Goal: Information Seeking & Learning: Learn about a topic

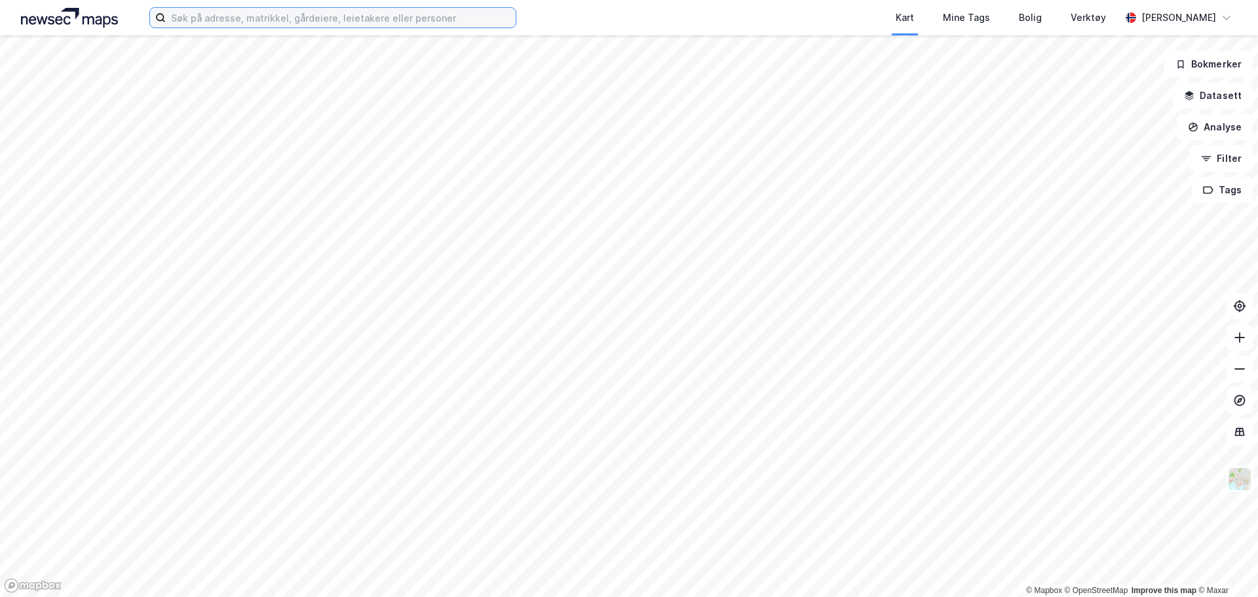
click at [389, 24] on input at bounding box center [341, 18] width 350 height 20
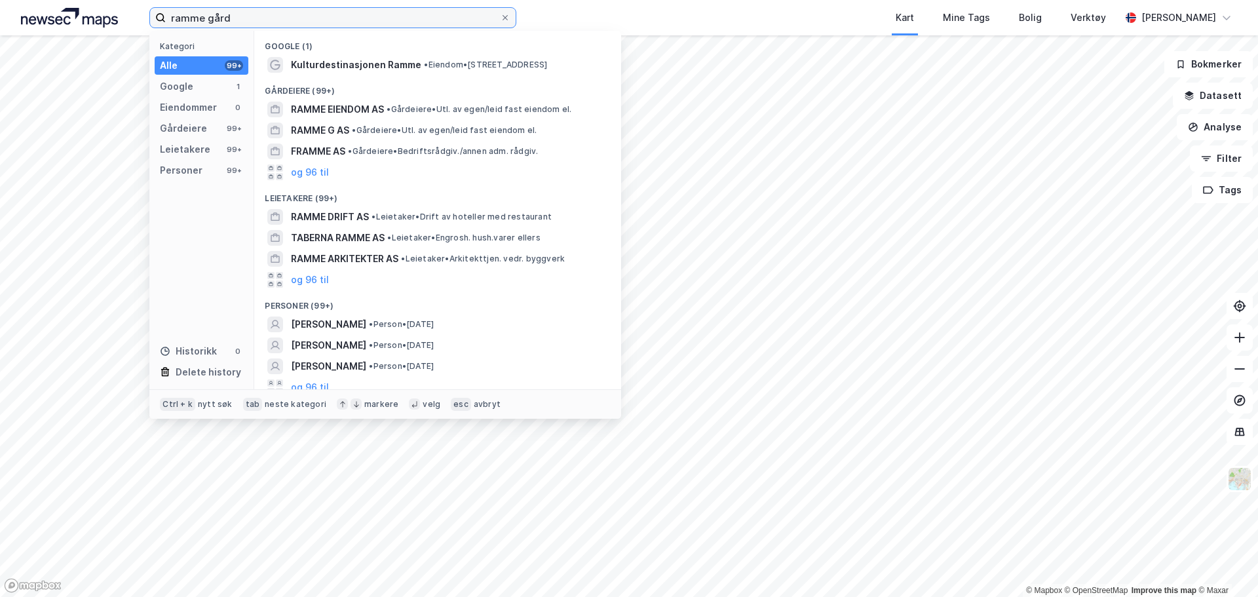
click at [260, 12] on input "ramme gård" at bounding box center [333, 18] width 334 height 20
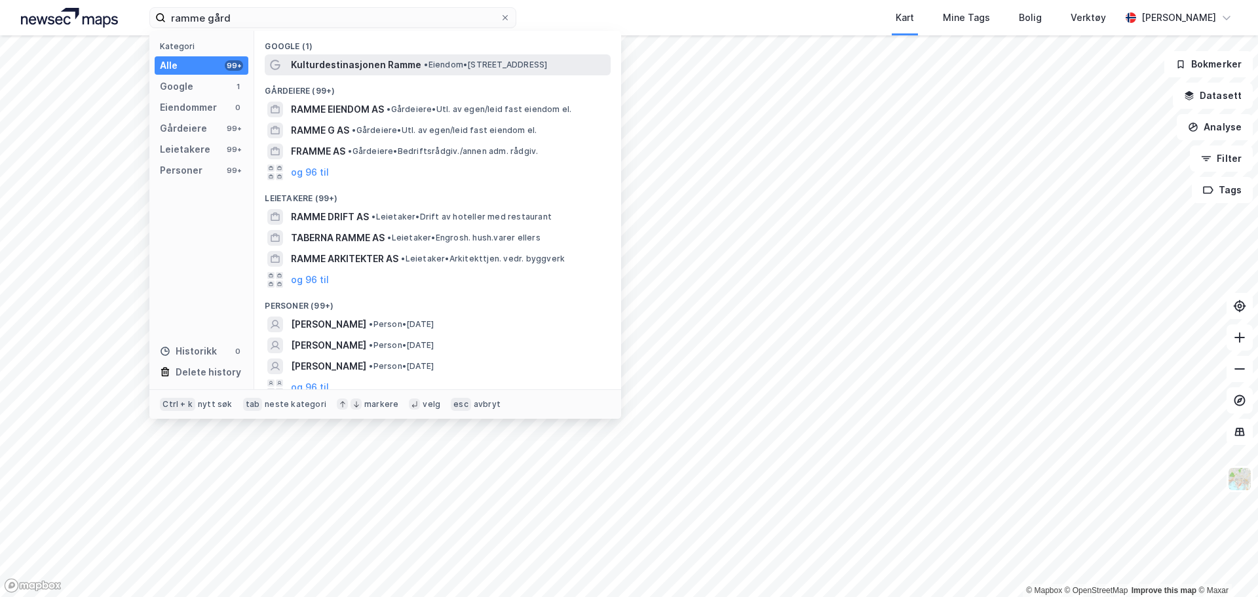
click at [336, 61] on span "Kulturdestinasjonen Ramme" at bounding box center [356, 65] width 130 height 16
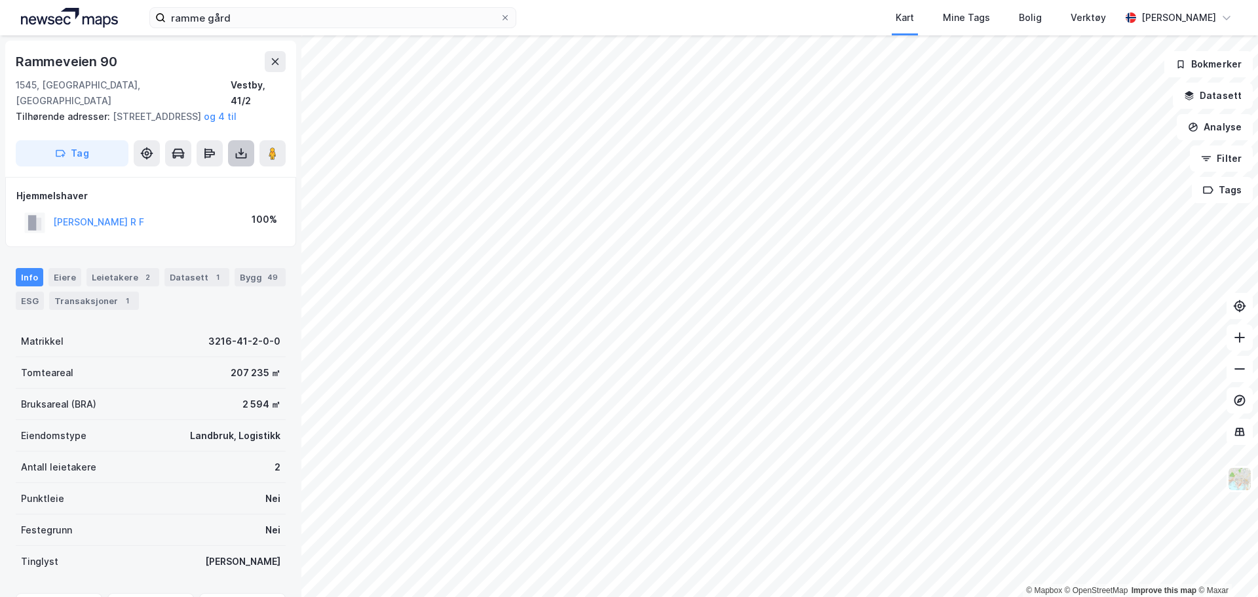
click at [239, 151] on icon at bounding box center [241, 153] width 13 height 13
click at [214, 178] on div "Last ned grunnbok" at bounding box center [176, 179] width 76 height 10
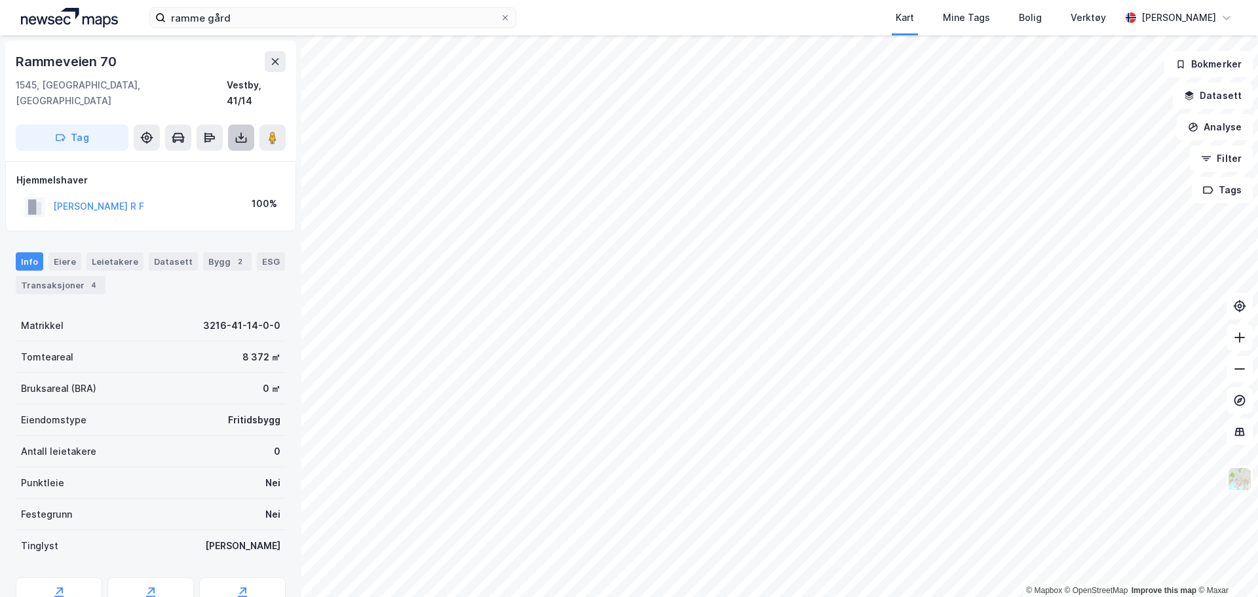
click at [238, 138] on icon at bounding box center [241, 140] width 11 height 5
click at [239, 153] on div "Last ned grunnbok" at bounding box center [185, 163] width 140 height 21
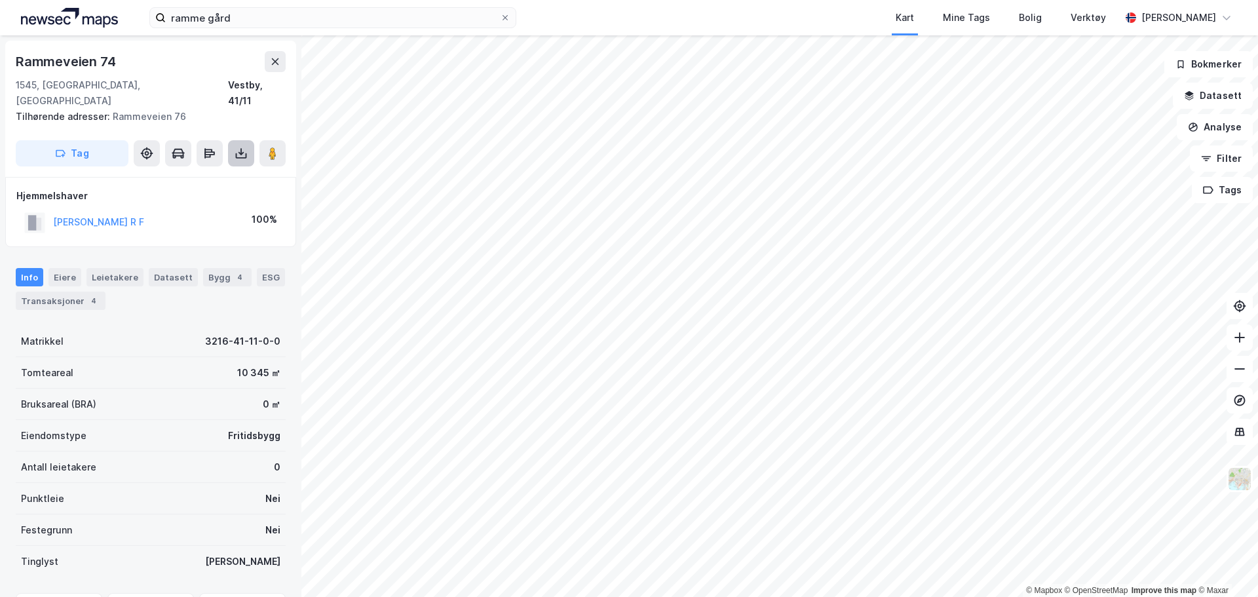
click at [236, 153] on icon at bounding box center [241, 155] width 11 height 5
click at [225, 169] on div "Last ned grunnbok" at bounding box center [185, 179] width 140 height 21
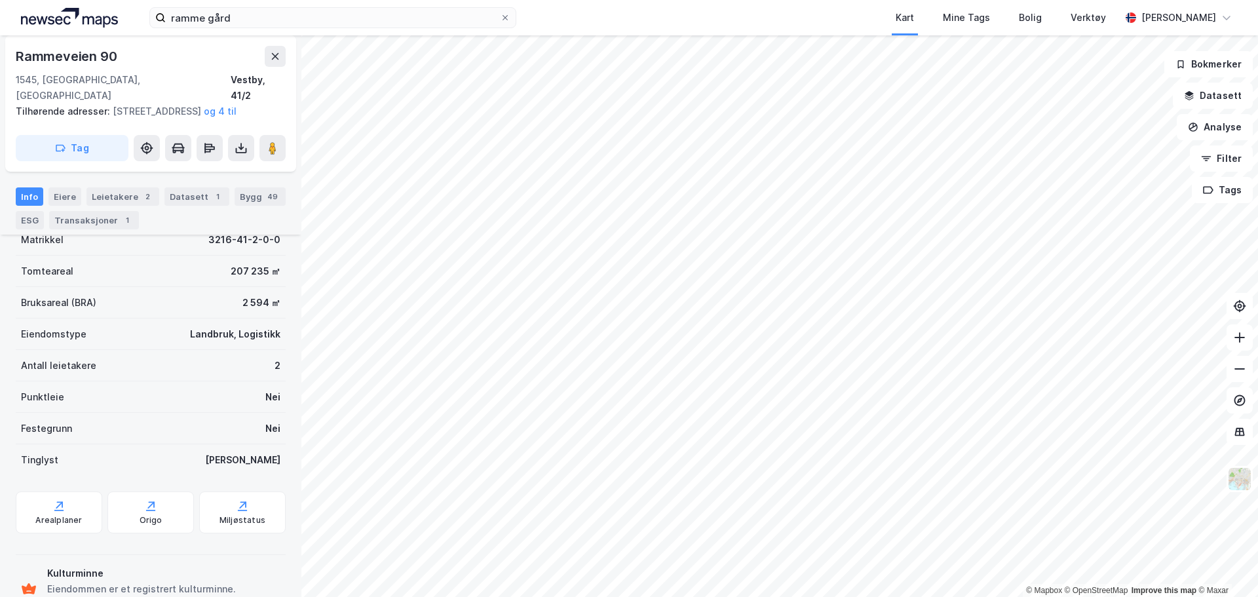
scroll to position [131, 0]
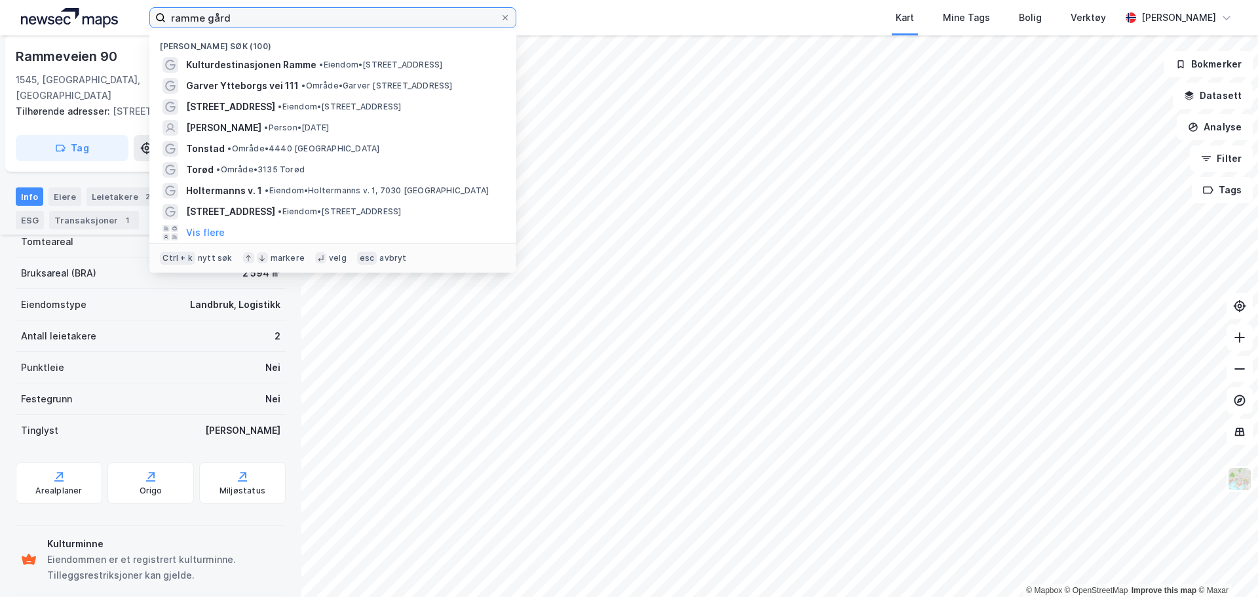
drag, startPoint x: 258, startPoint y: 22, endPoint x: 69, endPoint y: 44, distance: 190.1
click at [74, 26] on div "ramme gård Nylige søk (100) Kulturdestinasjonen Ramme • Eiendom • Rammeveien 90…" at bounding box center [629, 17] width 1258 height 35
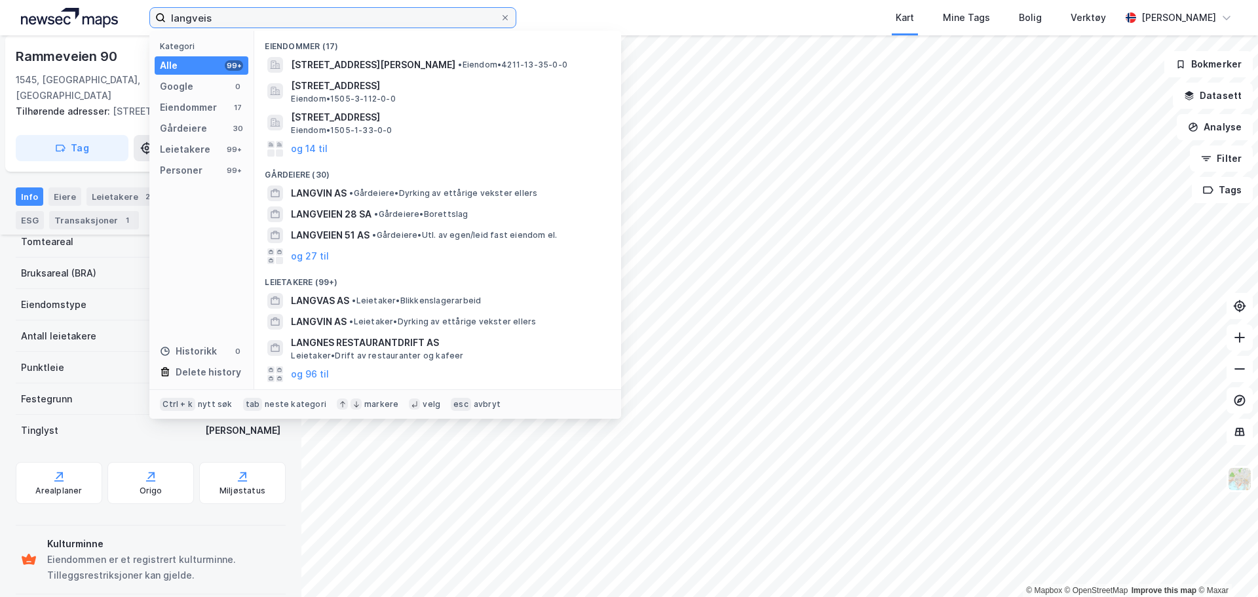
drag, startPoint x: 230, startPoint y: 21, endPoint x: 0, endPoint y: 36, distance: 230.6
click at [16, 43] on div "langveis Kategori Alle 99+ Google 0 Eiendommer 17 Gårdeiere 30 Leietakere 99+ P…" at bounding box center [629, 298] width 1258 height 597
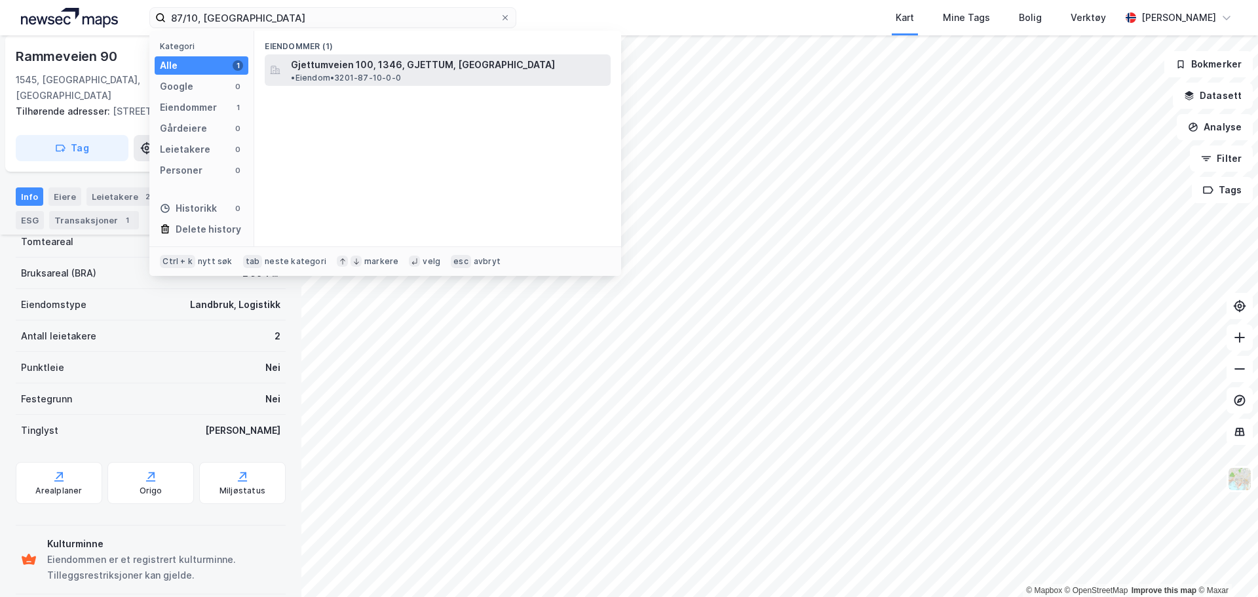
click at [441, 62] on span "Gjettumveien 100, 1346, GJETTUM, [GEOGRAPHIC_DATA]" at bounding box center [423, 65] width 264 height 16
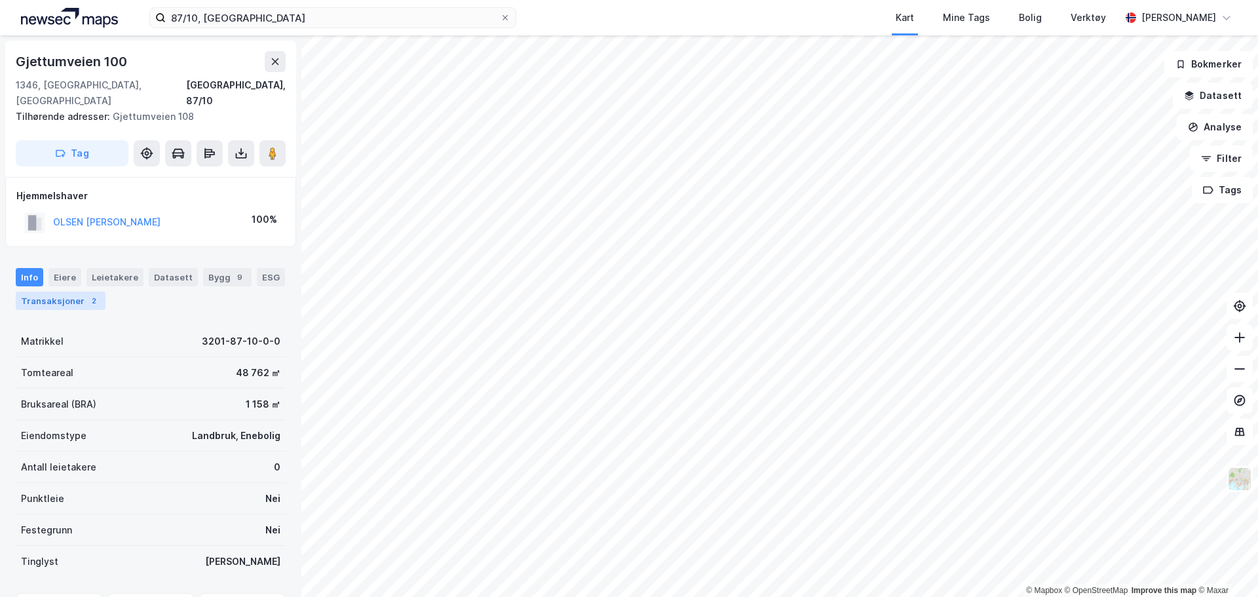
click at [72, 292] on div "Transaksjoner 2" at bounding box center [61, 301] width 90 height 18
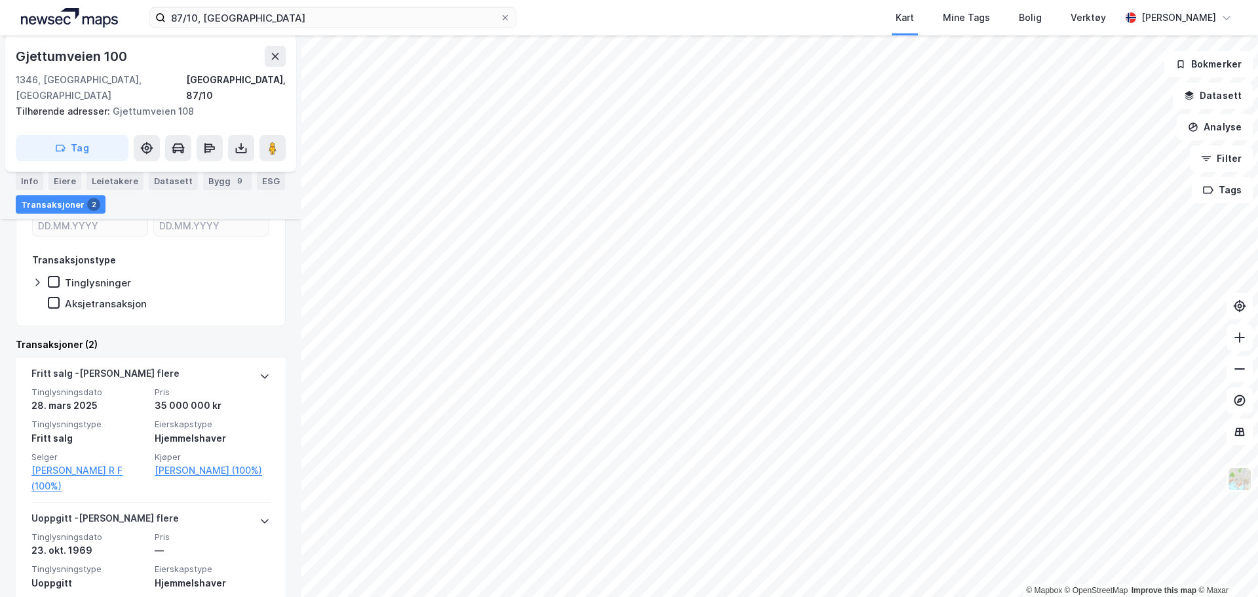
scroll to position [247, 0]
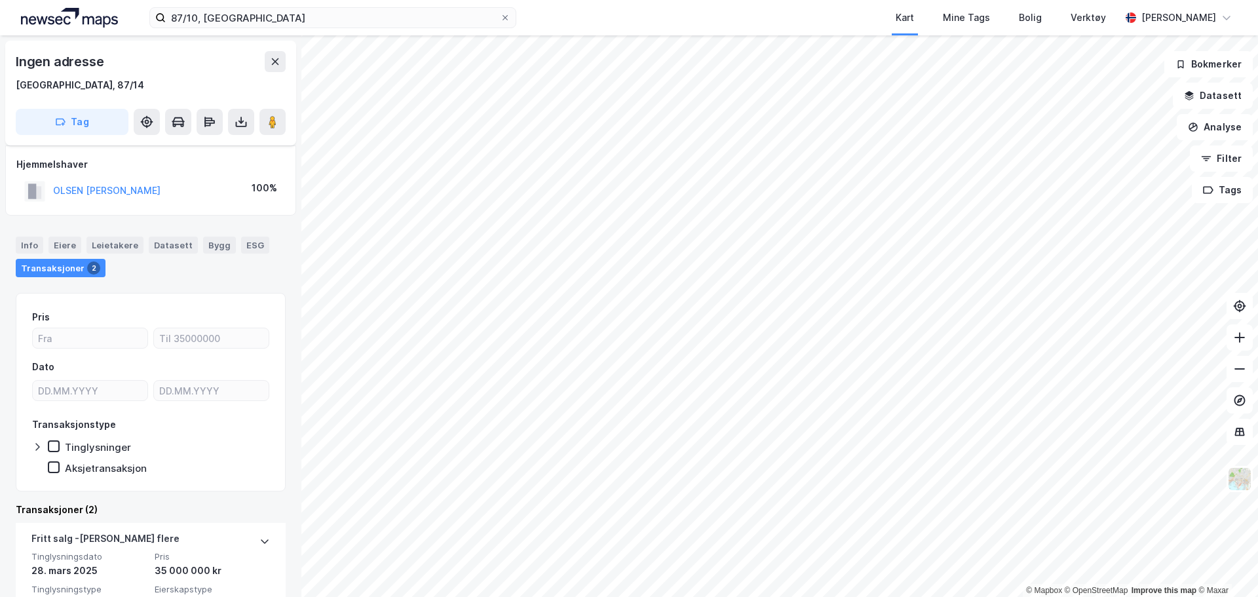
scroll to position [66, 0]
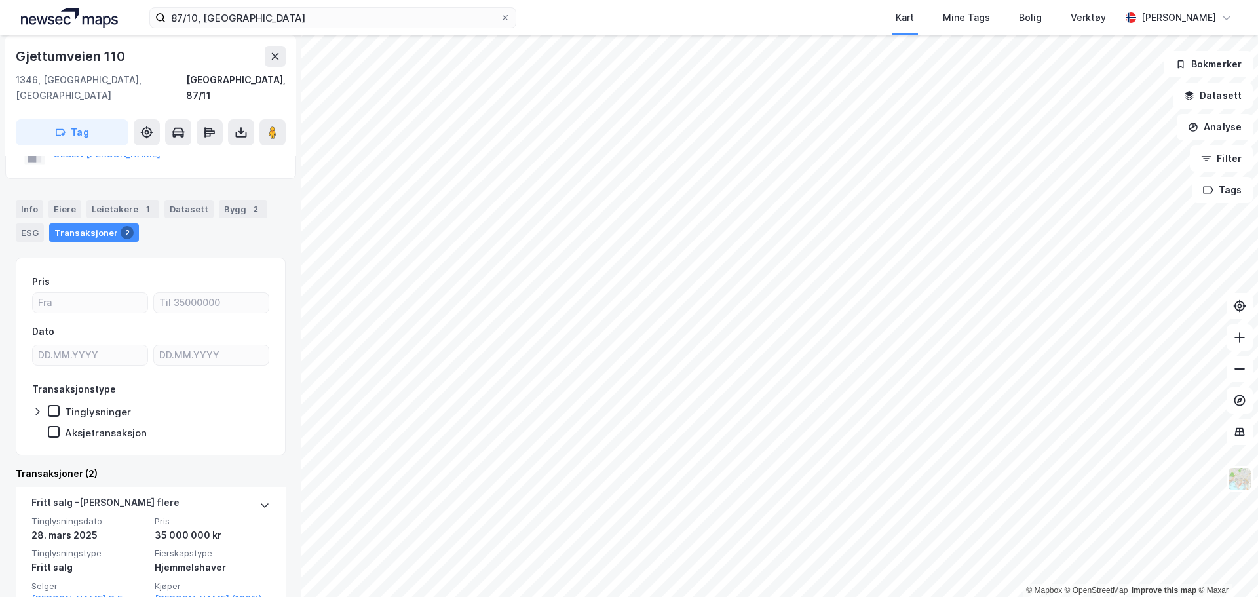
scroll to position [131, 0]
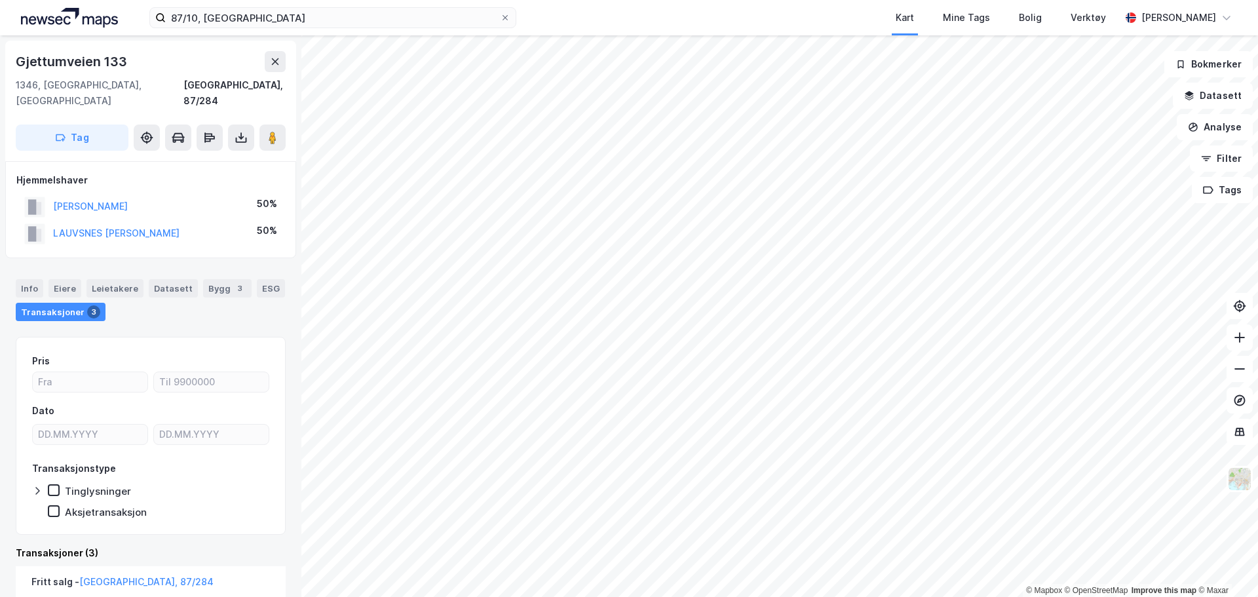
scroll to position [328, 0]
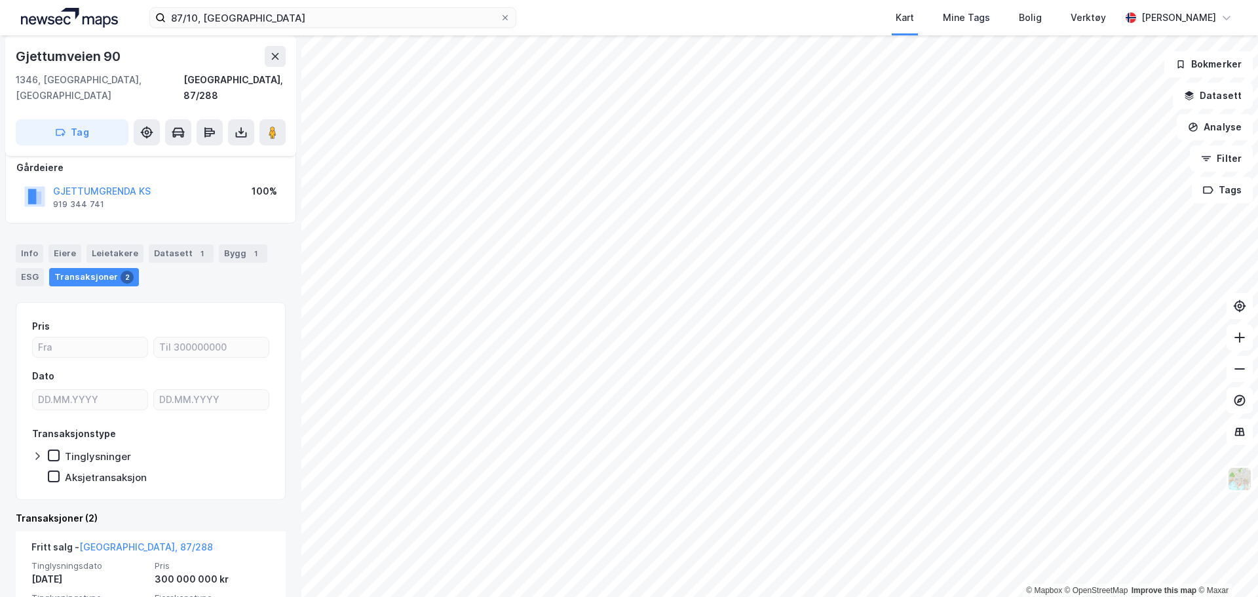
scroll to position [272, 0]
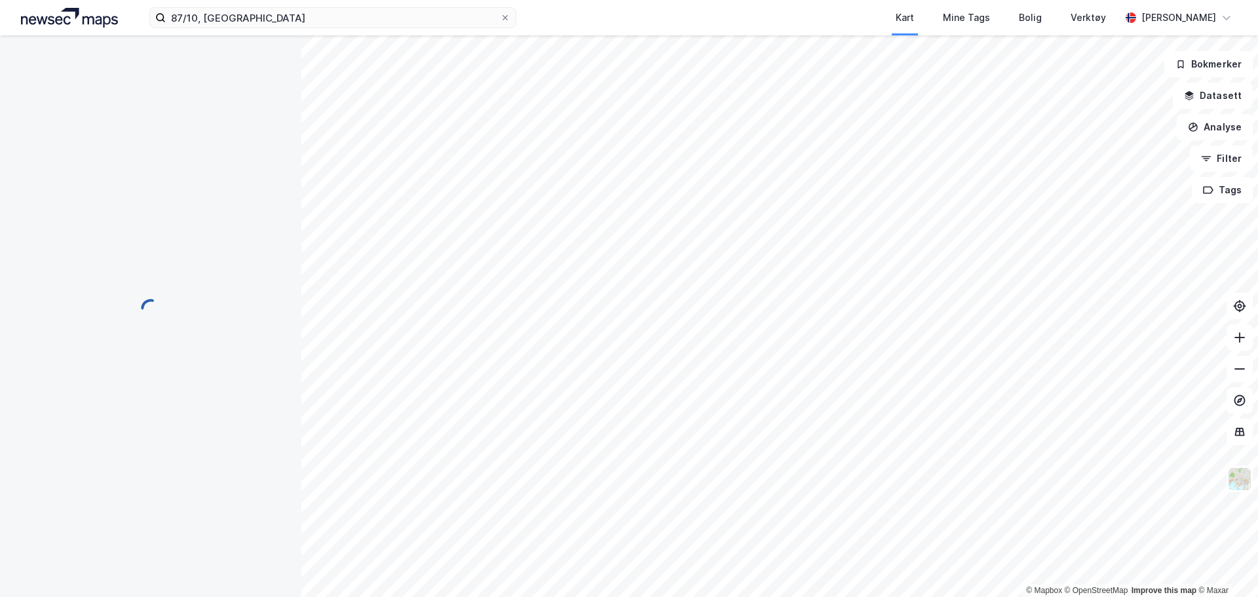
scroll to position [10, 0]
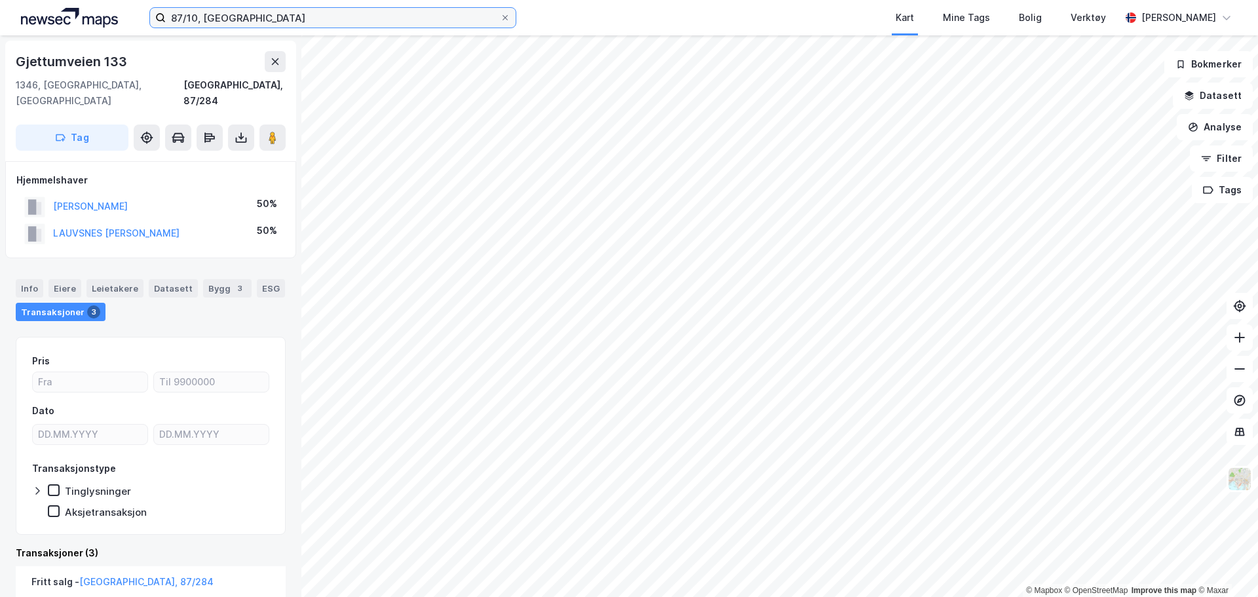
click at [192, 13] on input "87/10, bærum" at bounding box center [333, 18] width 334 height 20
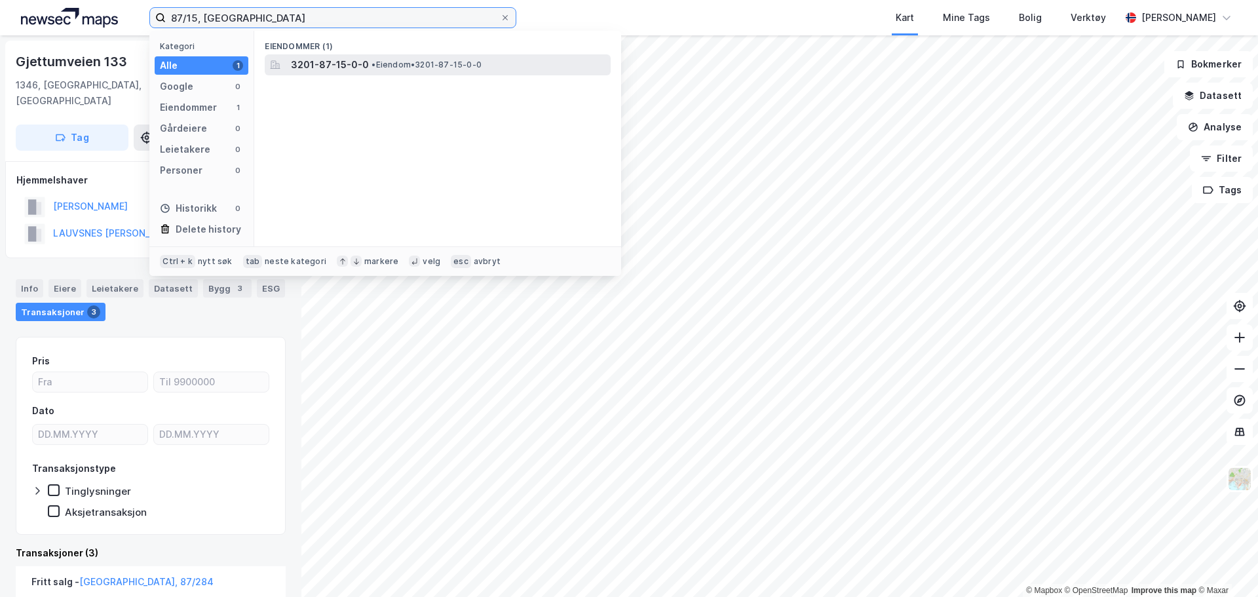
type input "87/15, bærum"
click at [320, 60] on span "3201-87-15-0-0" at bounding box center [330, 65] width 78 height 16
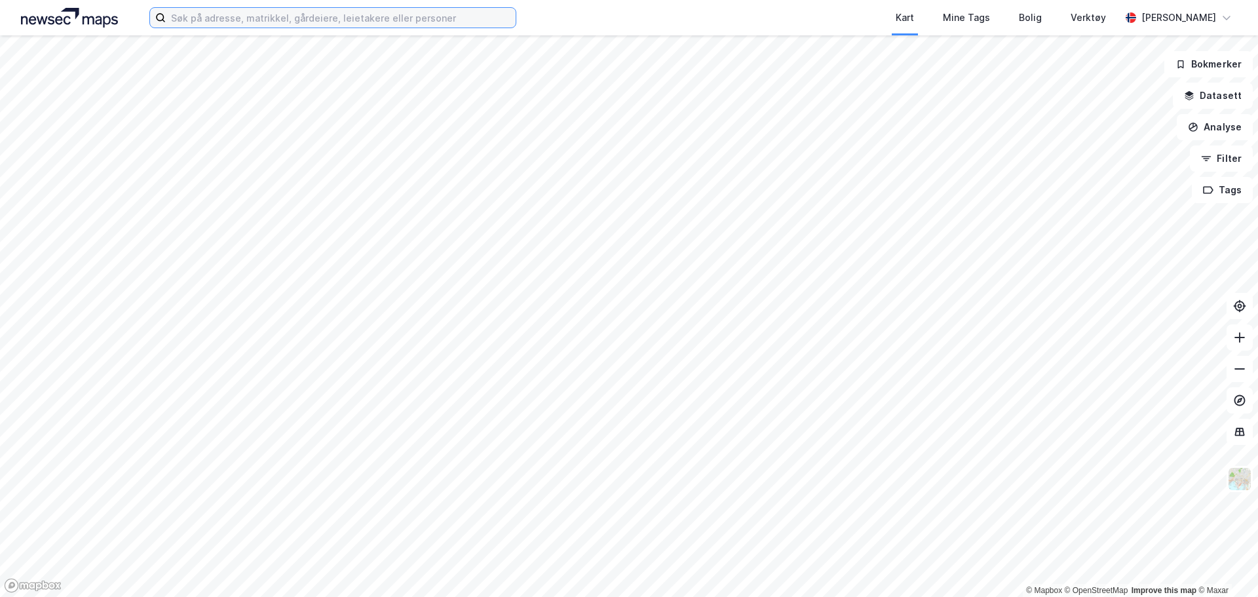
click at [250, 18] on input at bounding box center [341, 18] width 350 height 20
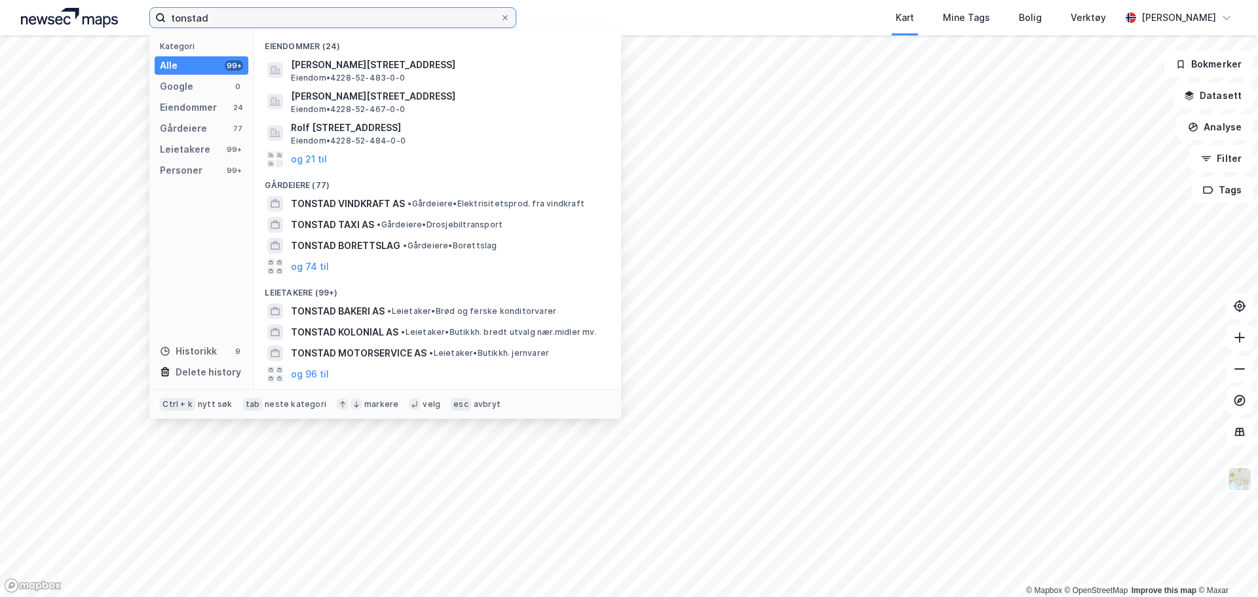
type input "tonstad"
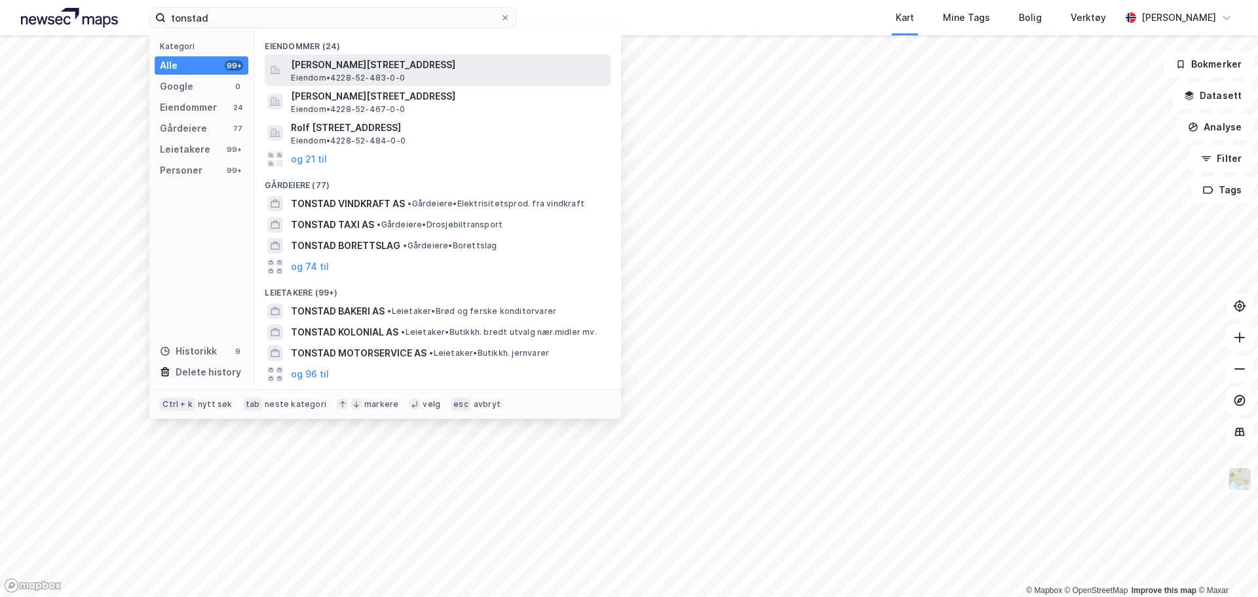
click at [352, 59] on span "[PERSON_NAME][STREET_ADDRESS]" at bounding box center [448, 65] width 315 height 16
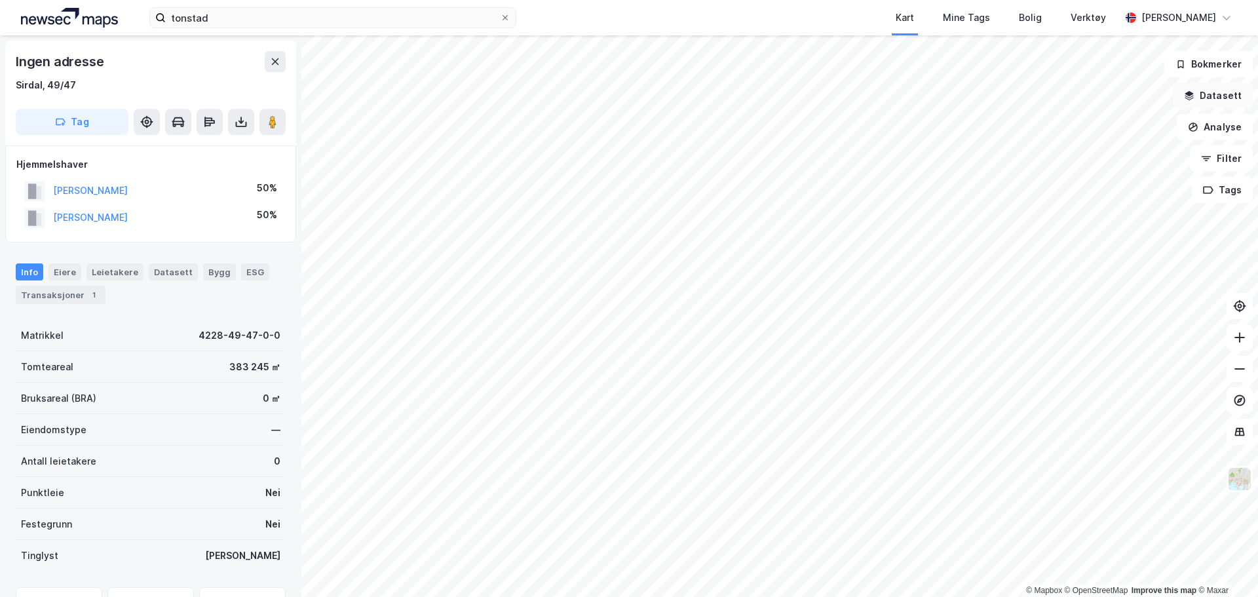
click at [1224, 102] on button "Datasett" at bounding box center [1213, 96] width 80 height 26
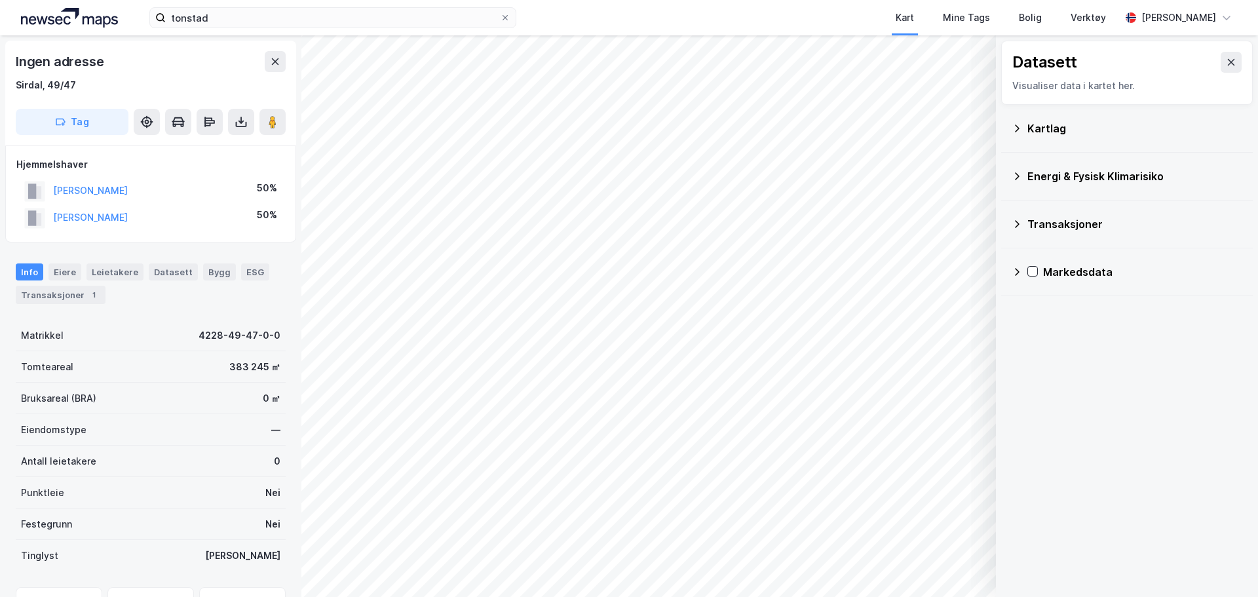
click at [1015, 132] on icon at bounding box center [1017, 128] width 10 height 10
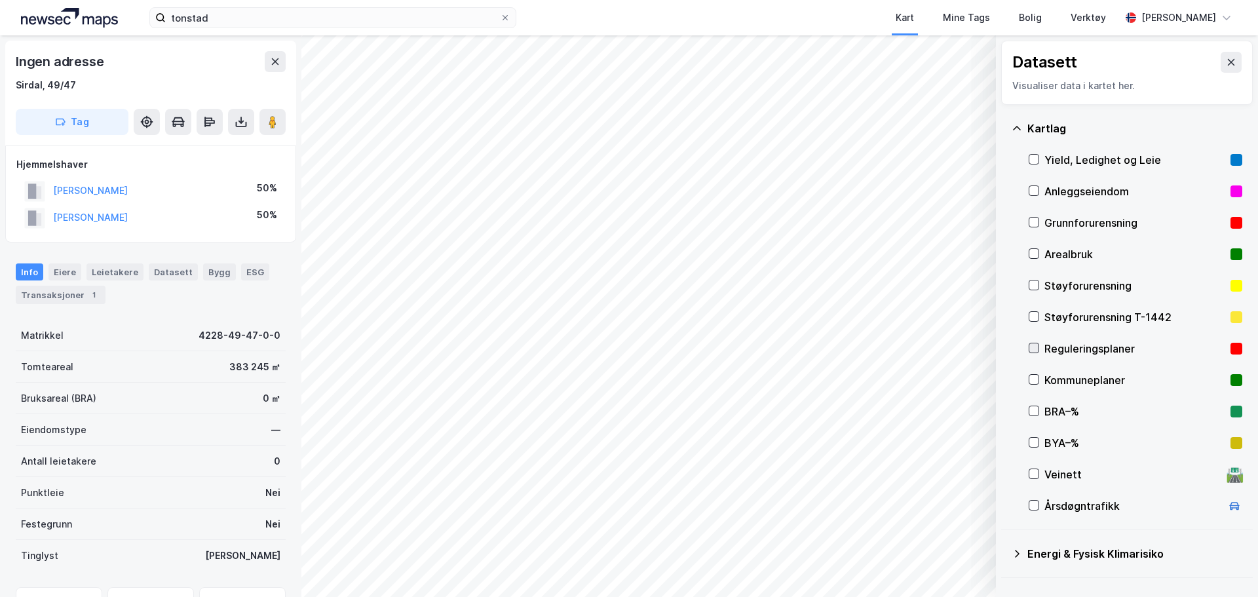
click at [1038, 347] on icon at bounding box center [1034, 347] width 9 height 9
click at [243, 128] on icon at bounding box center [241, 121] width 13 height 13
click at [214, 148] on div "Last ned grunnbok" at bounding box center [176, 148] width 76 height 10
click at [1226, 60] on icon at bounding box center [1231, 62] width 10 height 10
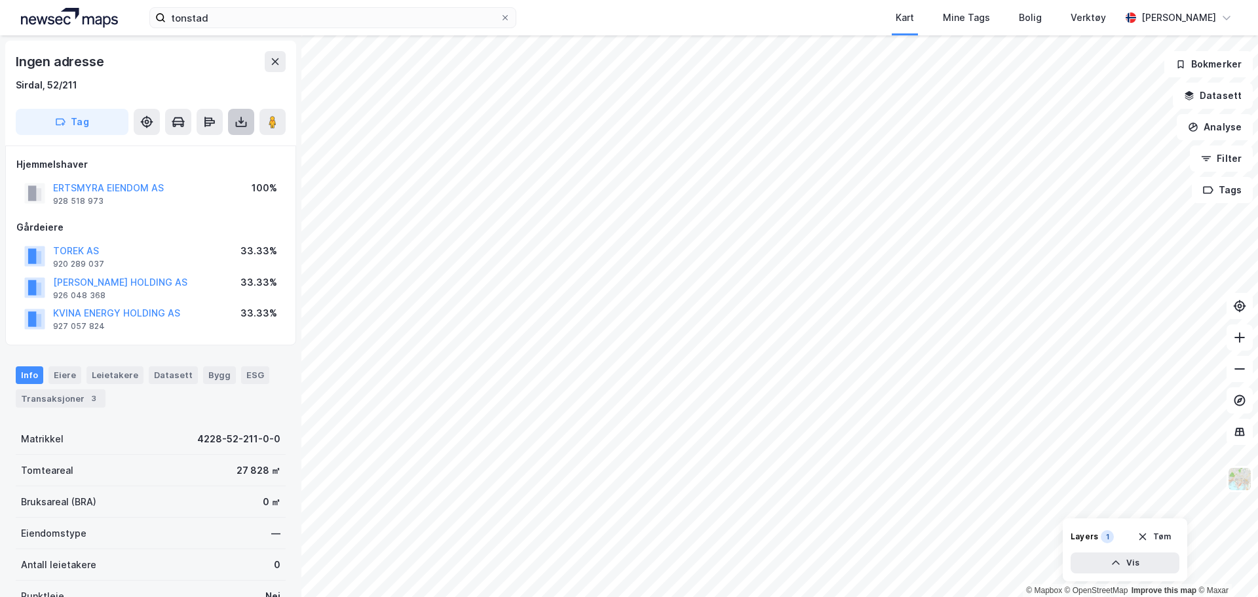
click at [240, 128] on icon at bounding box center [241, 121] width 13 height 13
click at [205, 153] on div "Last ned grunnbok" at bounding box center [176, 148] width 76 height 10
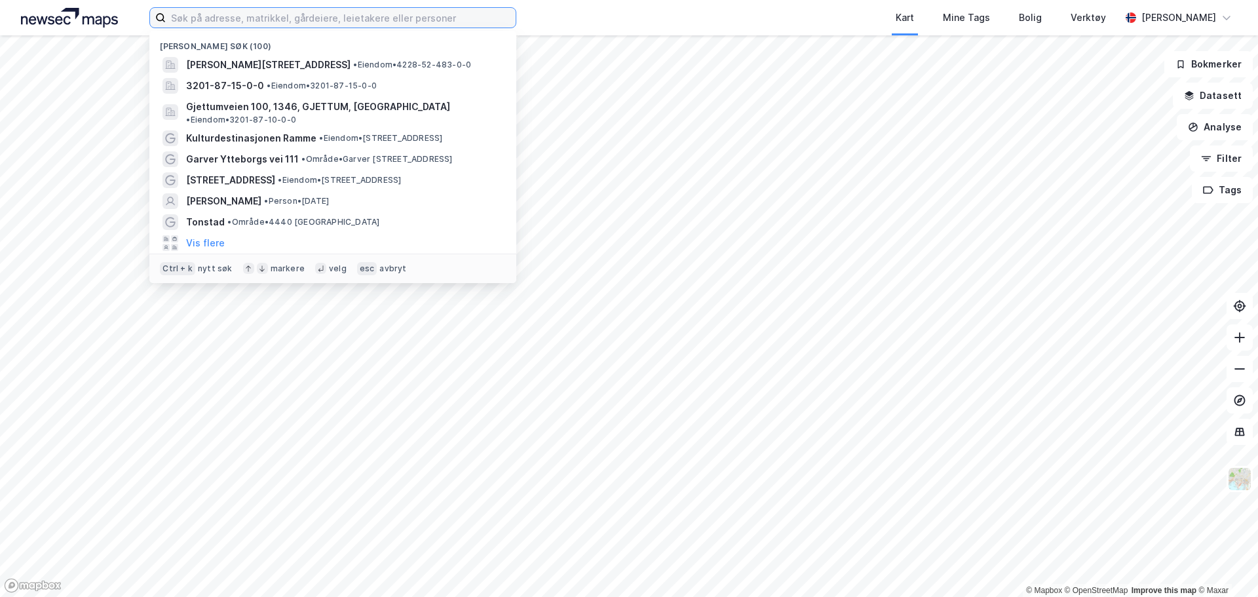
click at [270, 12] on input at bounding box center [341, 18] width 350 height 20
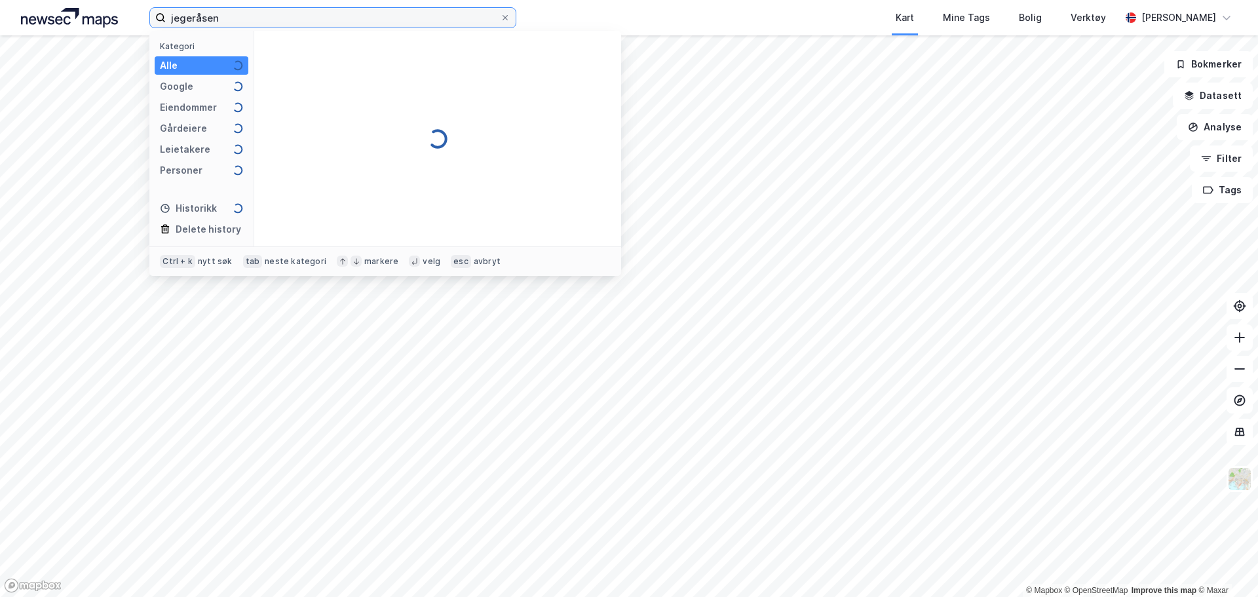
type input "jegeråsen"
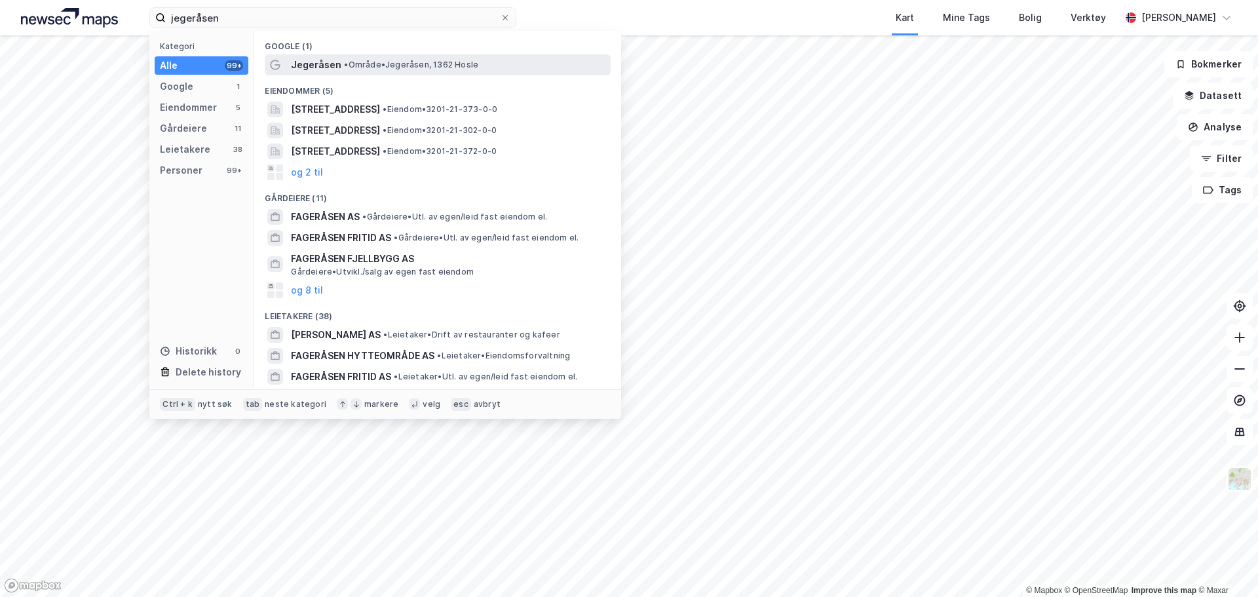
click at [333, 67] on span "Jegeråsen" at bounding box center [316, 65] width 50 height 16
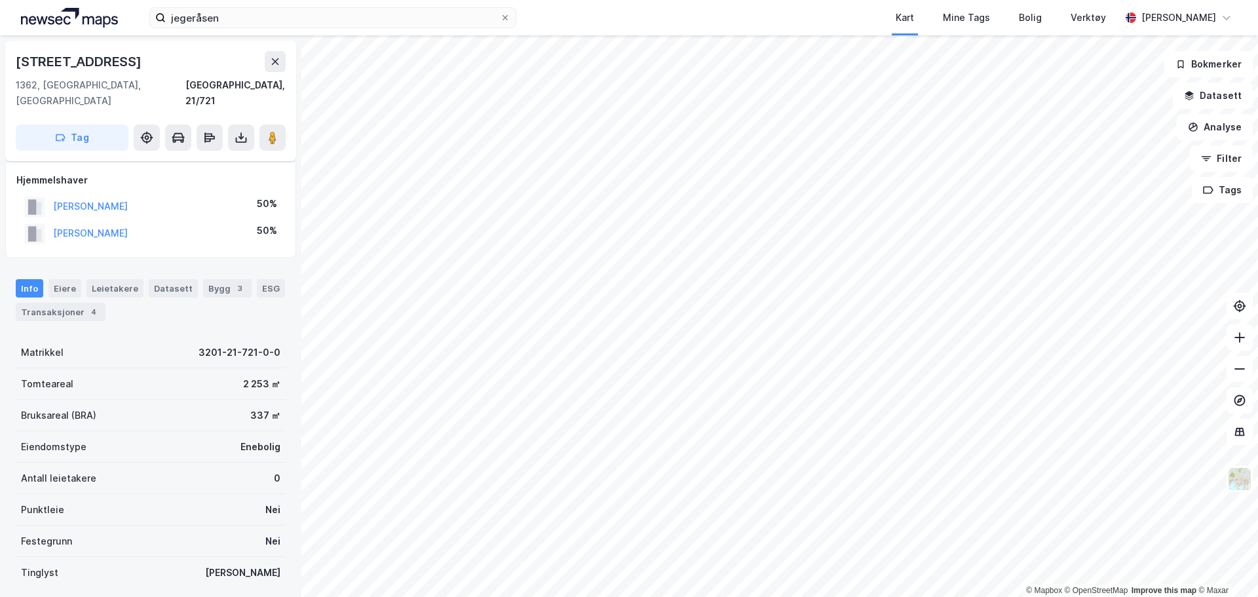
scroll to position [66, 0]
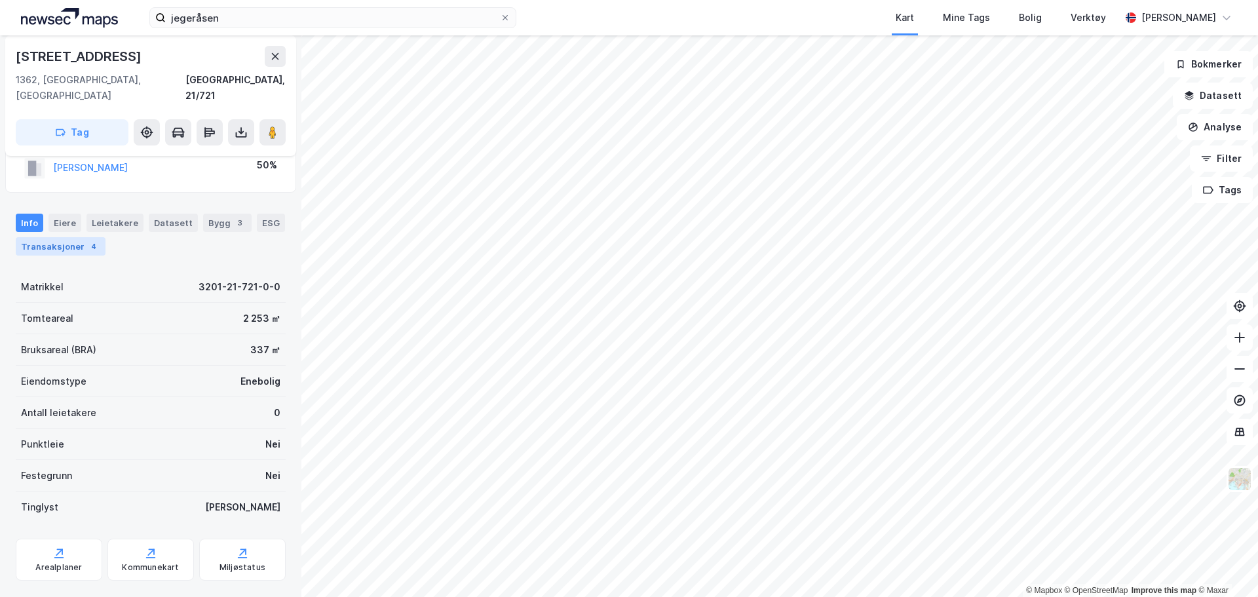
click at [54, 237] on div "Transaksjoner 4" at bounding box center [61, 246] width 90 height 18
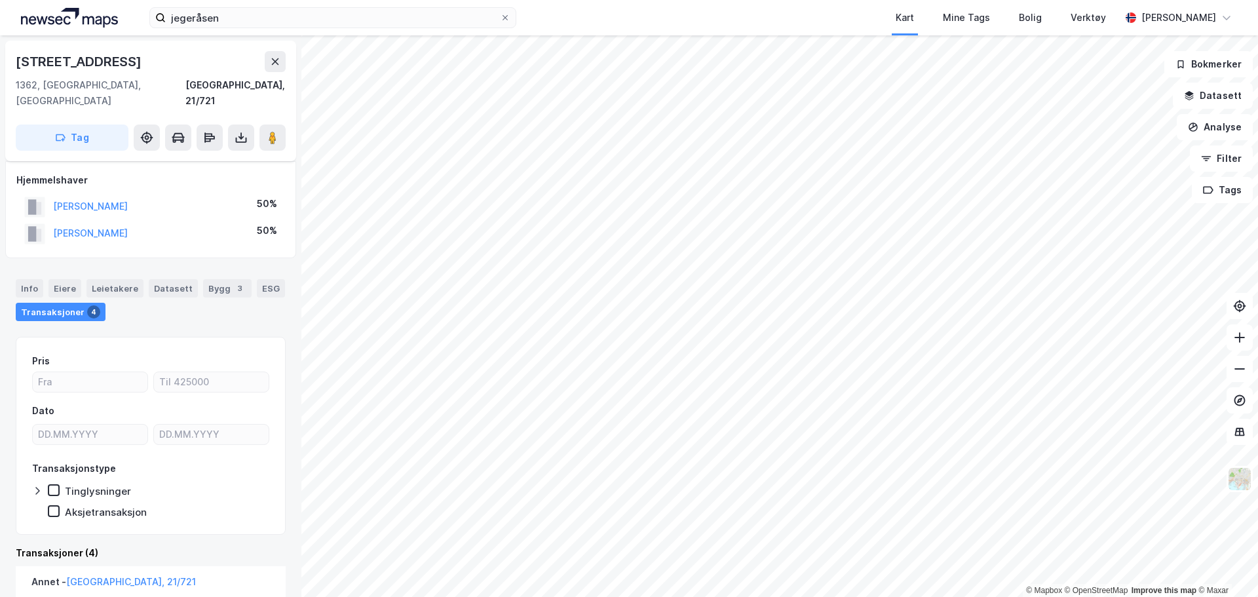
scroll to position [328, 0]
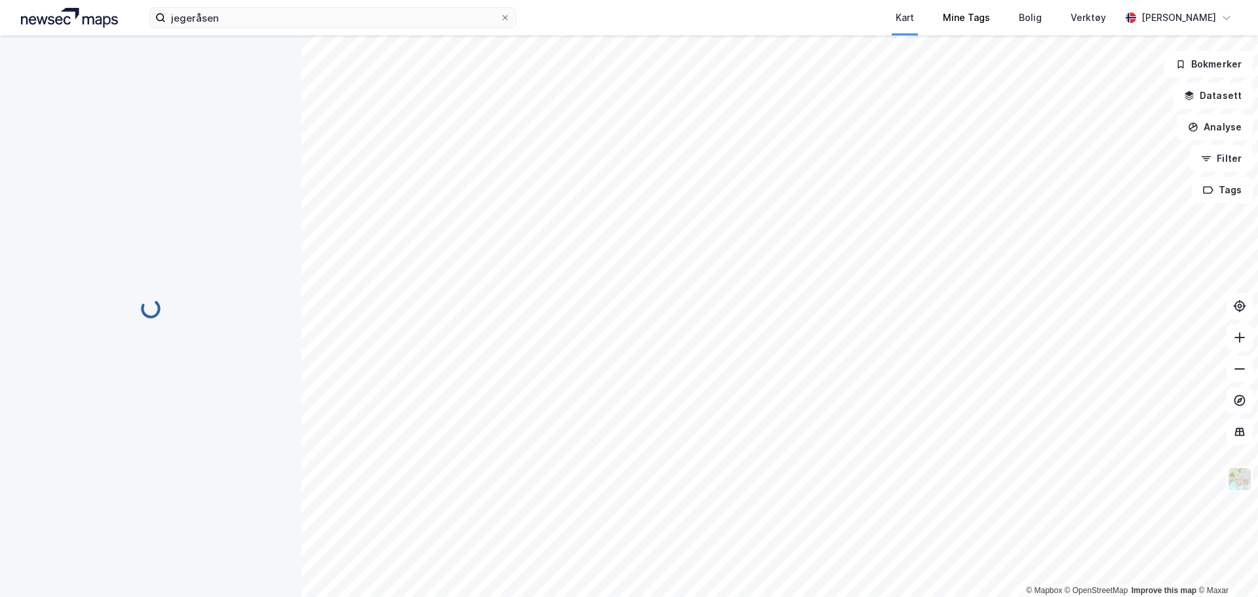
scroll to position [26, 0]
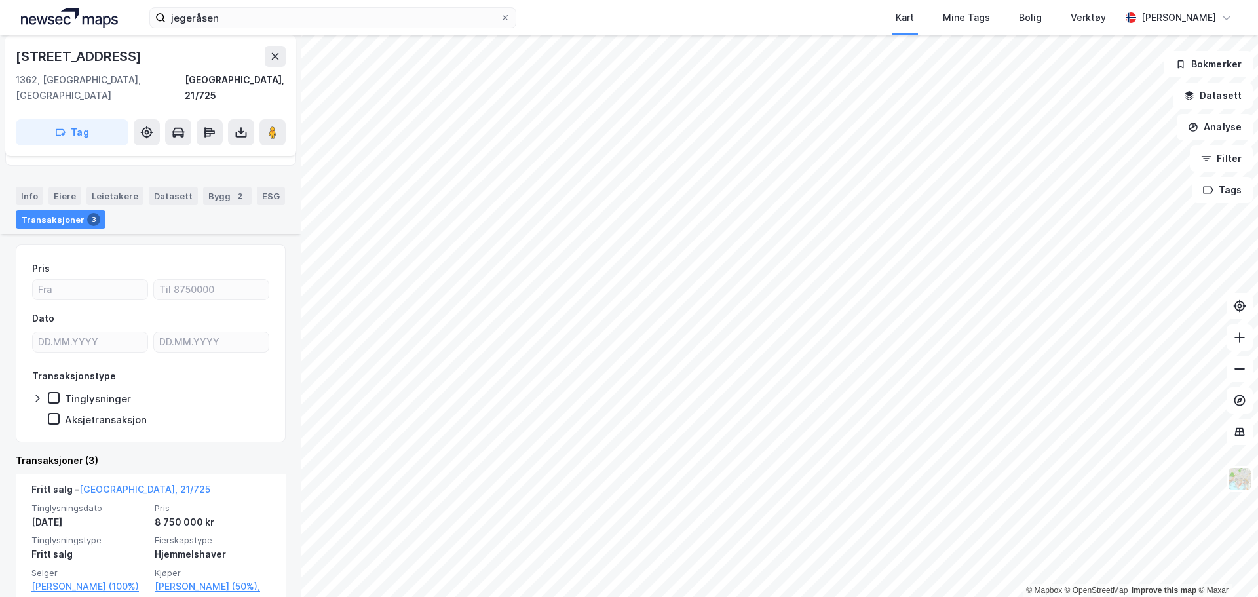
scroll to position [197, 0]
